Goal: Navigation & Orientation: Find specific page/section

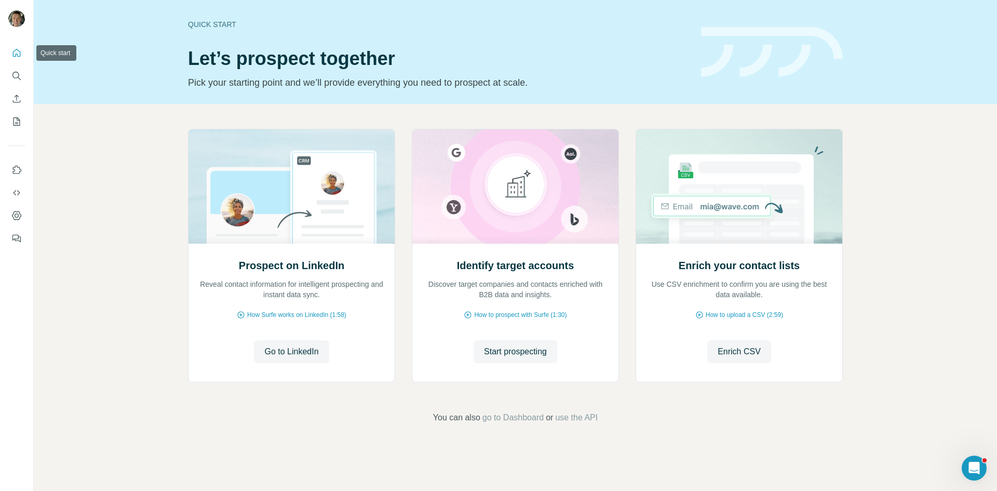
click at [15, 61] on button "Quick start" at bounding box center [16, 53] width 17 height 19
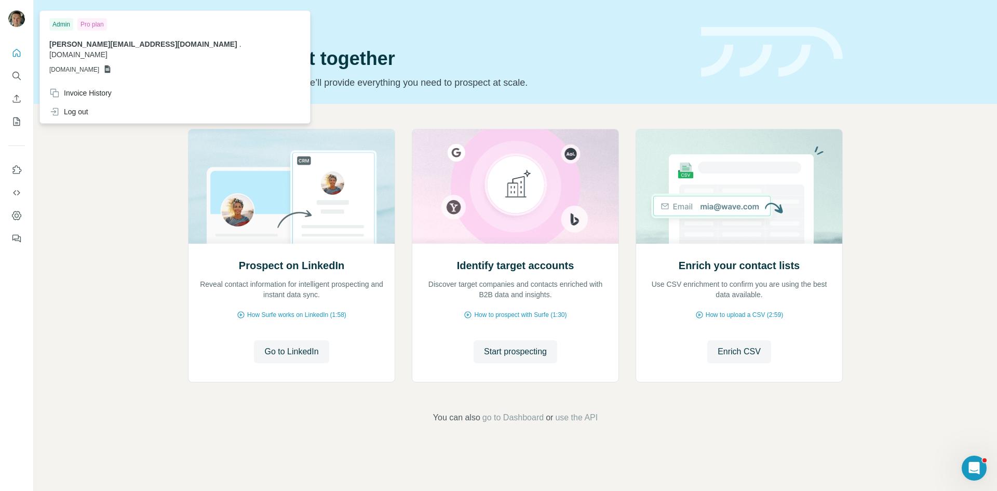
click at [18, 14] on img at bounding box center [16, 18] width 17 height 17
click at [92, 21] on div "Pro plan" at bounding box center [92, 24] width 30 height 12
click at [70, 48] on p "[PERSON_NAME][EMAIL_ADDRESS][DOMAIN_NAME] . [DOMAIN_NAME]" at bounding box center [174, 49] width 251 height 21
click at [13, 220] on icon "Dashboard" at bounding box center [16, 215] width 10 height 10
